Goal: Information Seeking & Learning: Find specific fact

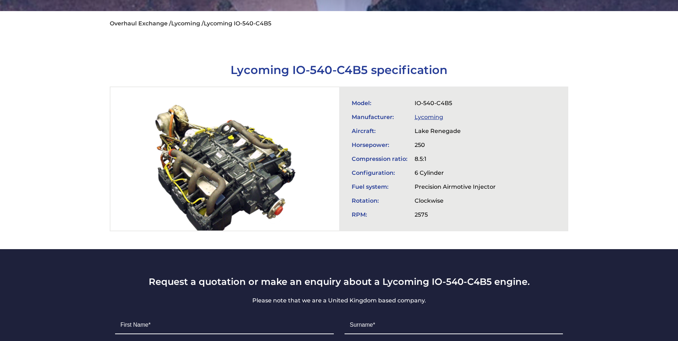
scroll to position [250, 0]
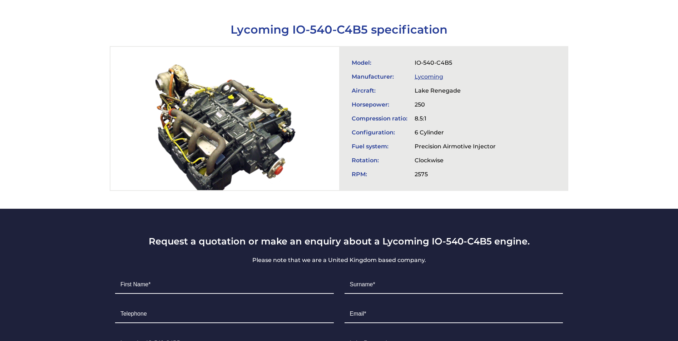
click at [18, 133] on section "Lycoming IO-540-C4B5 specification Model: IO-540-C4B5 Manufacturer: Lycoming Ai…" at bounding box center [339, 101] width 678 height 213
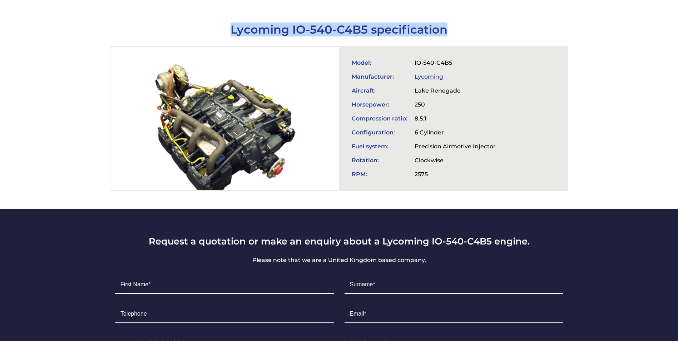
drag, startPoint x: 228, startPoint y: 15, endPoint x: 448, endPoint y: 23, distance: 219.9
click at [448, 23] on h1 "Lycoming IO-540-C4B5 specification" at bounding box center [339, 30] width 458 height 14
copy h1 "Lycoming IO-540-C4B5 specification"
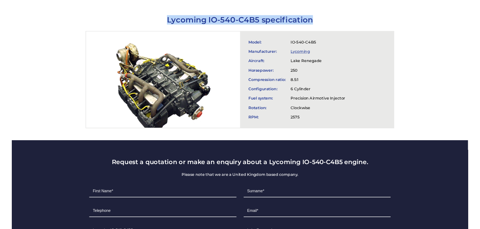
scroll to position [239, 0]
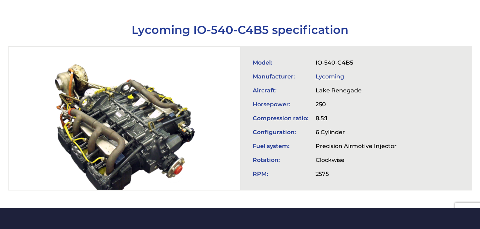
drag, startPoint x: 285, startPoint y: 57, endPoint x: 257, endPoint y: 47, distance: 29.5
click at [285, 70] on td "Manufacturer:" at bounding box center [280, 77] width 63 height 14
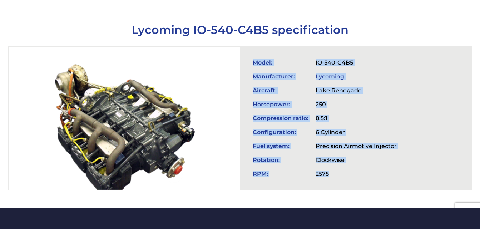
drag, startPoint x: 253, startPoint y: 49, endPoint x: 372, endPoint y: 156, distance: 159.9
click at [372, 156] on tbody "Model: IO-540-C4B5 Manufacturer: Lycoming Aircraft: Lake Renegade Horsepower: 2…" at bounding box center [324, 118] width 151 height 125
copy tbody "Model: IO-540-C4B5 Manufacturer: Lycoming Aircraft: Lake Renegade Horsepower: 2…"
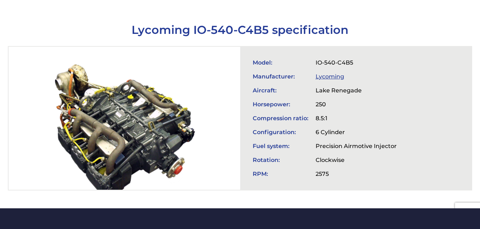
drag, startPoint x: 213, startPoint y: 75, endPoint x: 393, endPoint y: 83, distance: 180.9
click at [216, 75] on div at bounding box center [124, 118] width 231 height 143
click at [403, 82] on div "Model: IO-540-C4B5 Manufacturer: Lycoming Aircraft: Lake Renegade Horsepower: 2…" at bounding box center [355, 118] width 231 height 143
drag, startPoint x: 378, startPoint y: 1, endPoint x: 315, endPoint y: 7, distance: 63.2
click at [315, 7] on section "Lycoming IO-540-C4B5 specification Model: IO-540-C4B5 Manufacturer: Lycoming Ai…" at bounding box center [240, 101] width 480 height 213
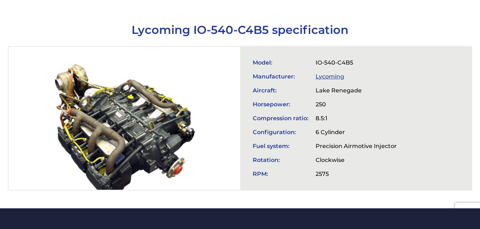
click at [477, 24] on div "Lycoming IO-540-C4B5 specification Model: IO-540-C4B5 Manufacturer: Lycoming Ai…" at bounding box center [240, 107] width 479 height 168
drag, startPoint x: 472, startPoint y: 0, endPoint x: 207, endPoint y: 71, distance: 273.8
click at [206, 70] on div at bounding box center [124, 118] width 231 height 143
click at [431, 23] on h1 "Lycoming IO-540-C4B5 specification" at bounding box center [240, 30] width 464 height 14
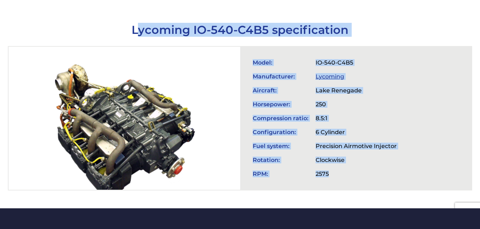
drag, startPoint x: 137, startPoint y: 16, endPoint x: 375, endPoint y: 155, distance: 276.0
click at [375, 155] on div "Lycoming IO-540-C4B5 specification Model: IO-540-C4B5 Manufacturer: Lycoming Ai…" at bounding box center [240, 107] width 464 height 168
click at [187, 47] on div at bounding box center [124, 118] width 231 height 143
drag, startPoint x: 133, startPoint y: 19, endPoint x: 365, endPoint y: 155, distance: 269.2
click at [365, 155] on div "Lycoming IO-540-C4B5 specification Model: IO-540-C4B5 Manufacturer: Lycoming Ai…" at bounding box center [240, 107] width 464 height 168
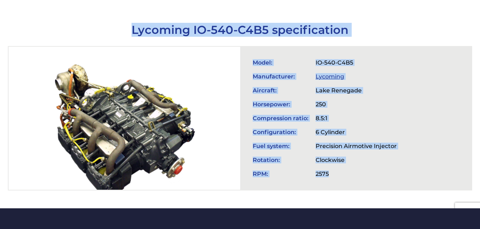
drag, startPoint x: 365, startPoint y: 155, endPoint x: 327, endPoint y: 129, distance: 46.5
drag, startPoint x: 327, startPoint y: 129, endPoint x: 196, endPoint y: 80, distance: 139.2
click at [199, 81] on div at bounding box center [124, 118] width 231 height 143
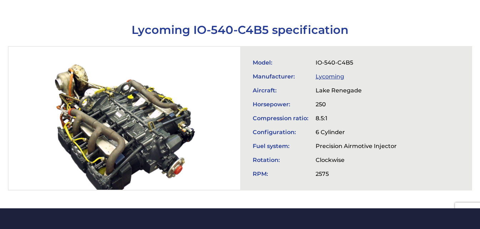
click at [192, 68] on div at bounding box center [124, 118] width 231 height 143
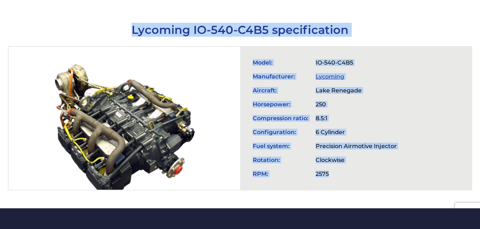
drag, startPoint x: 130, startPoint y: 18, endPoint x: 378, endPoint y: 151, distance: 281.0
click at [378, 151] on div "Lycoming IO-540-C4B5 specification Model: IO-540-C4B5 Manufacturer: Lycoming Ai…" at bounding box center [240, 107] width 464 height 168
copy div "Lycoming IO-540-C4B5 specification Model: IO-540-C4B5 Manufacturer: Lycoming Ai…"
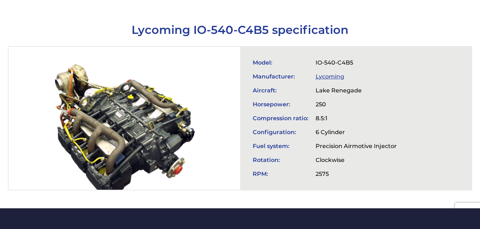
click at [385, 167] on td "2575" at bounding box center [356, 174] width 88 height 14
drag, startPoint x: 422, startPoint y: 1, endPoint x: 267, endPoint y: 191, distance: 245.5
click at [267, 191] on section "Lycoming IO-540-C4B5 specification Model: IO-540-C4B5 Manufacturer: Lycoming Ai…" at bounding box center [240, 101] width 480 height 213
drag, startPoint x: 246, startPoint y: 46, endPoint x: 434, endPoint y: 178, distance: 229.2
click at [434, 178] on section "Lycoming IO-540-C4B5 specification Model: IO-540-C4B5 Manufacturer: Lycoming Ai…" at bounding box center [240, 101] width 480 height 213
